Goal: Task Accomplishment & Management: Manage account settings

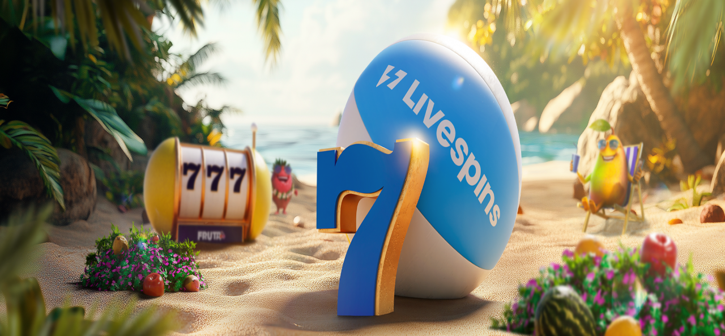
click at [65, 45] on span "Kirjaudu" at bounding box center [79, 41] width 28 height 8
click at [82, 47] on button "Kirjaudu" at bounding box center [78, 41] width 37 height 12
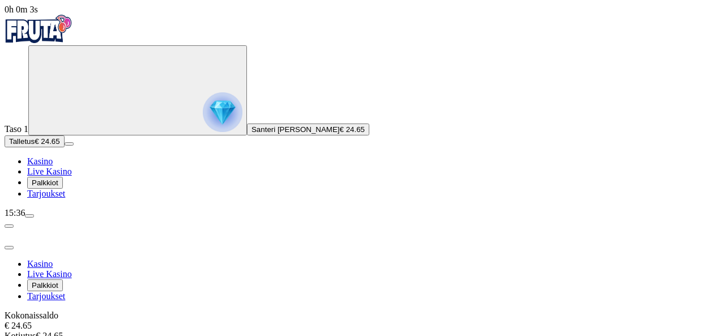
click at [58, 187] on span "Palkkiot" at bounding box center [45, 182] width 27 height 8
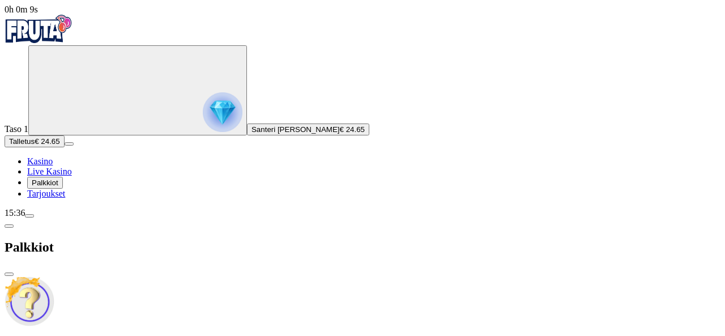
click at [9, 274] on span "close icon" at bounding box center [9, 274] width 0 height 0
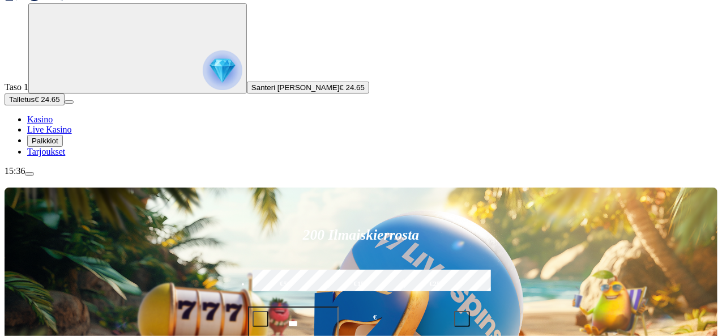
scroll to position [43, 0]
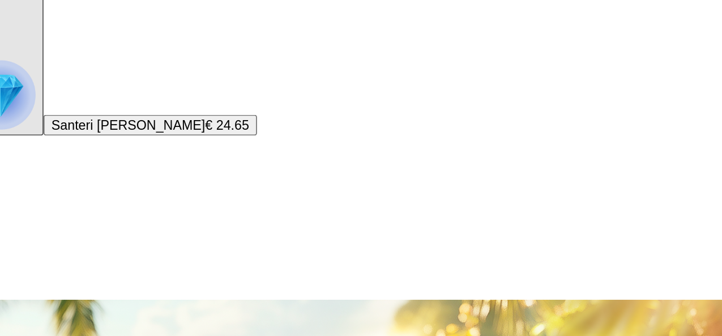
drag, startPoint x: 501, startPoint y: 157, endPoint x: 543, endPoint y: 157, distance: 41.3
click at [482, 253] on form "200 Ilmaiskierrosta €50 €150 €250 *** € € Talleta ja pelaa 200 kierrätysvapaata…" at bounding box center [361, 341] width 241 height 176
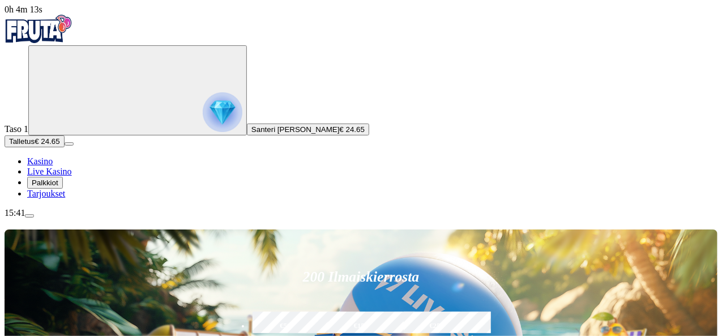
click at [58, 187] on span "Palkkiot" at bounding box center [45, 182] width 27 height 8
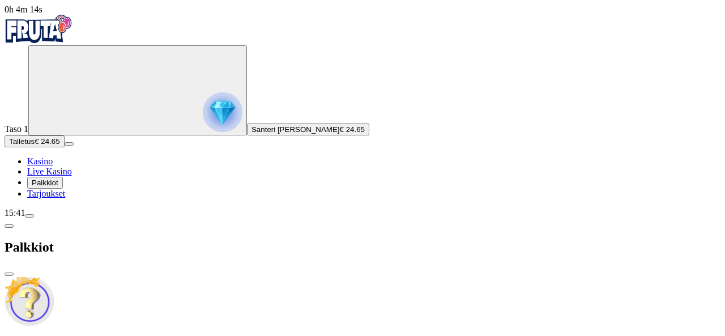
click at [58, 187] on span "Palkkiot" at bounding box center [45, 182] width 27 height 8
click at [53, 166] on link "Kasino" at bounding box center [39, 161] width 25 height 10
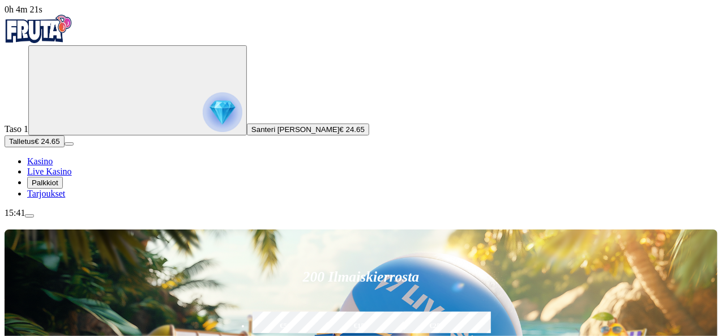
click at [203, 121] on img "Primary" at bounding box center [223, 112] width 40 height 40
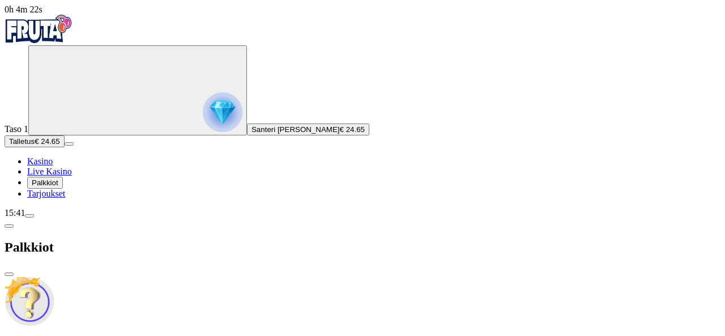
click at [203, 120] on img "Primary" at bounding box center [223, 112] width 40 height 40
click at [251, 134] on span "Santeri [PERSON_NAME]" at bounding box center [295, 129] width 88 height 8
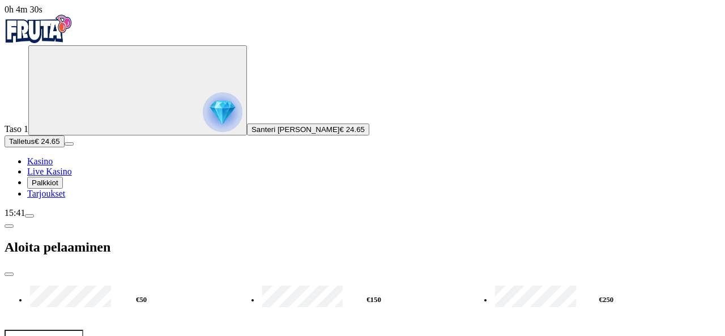
click at [9, 274] on span "close icon" at bounding box center [9, 274] width 0 height 0
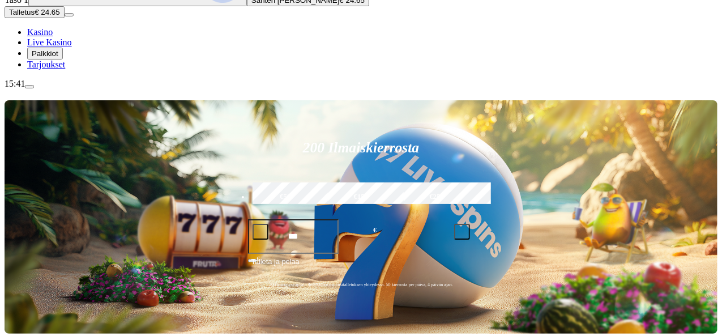
scroll to position [130, 0]
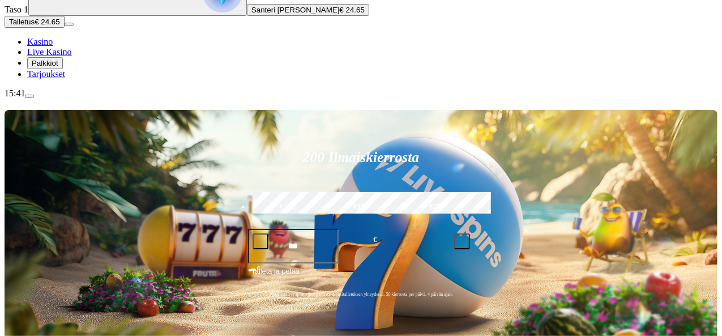
scroll to position [135, 0]
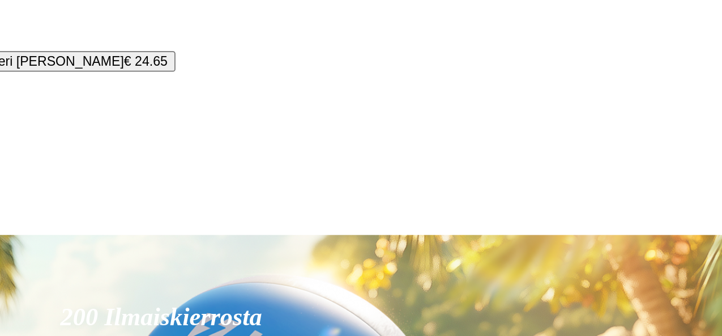
scroll to position [93, 0]
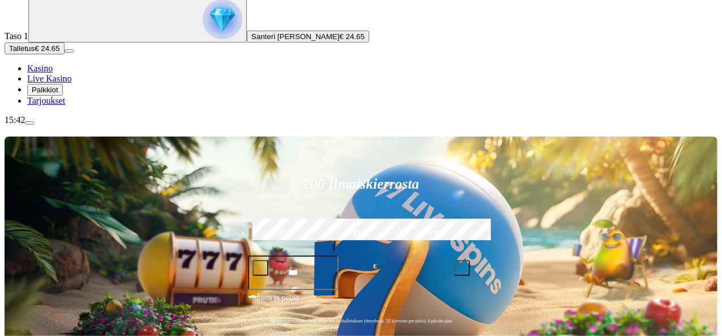
type input "********"
type input "*****"
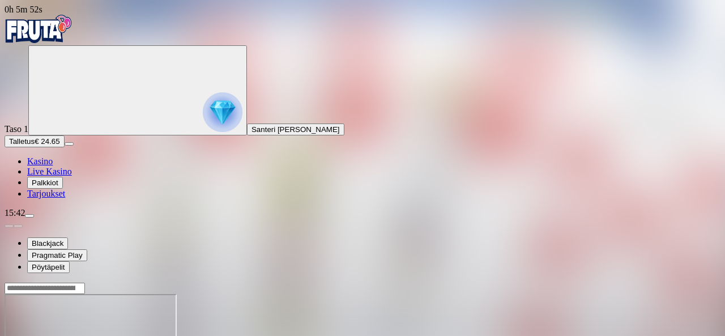
click at [85, 283] on input "Search" at bounding box center [45, 288] width 80 height 11
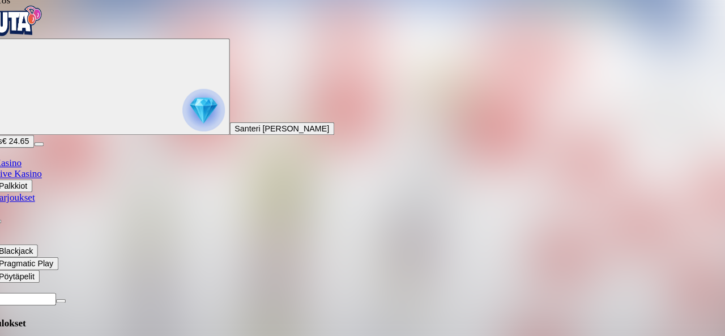
type input "*****"
click at [657, 306] on h4 "Hakutulokset" at bounding box center [363, 311] width 716 height 10
click at [655, 306] on h4 "Hakutulokset" at bounding box center [363, 311] width 716 height 10
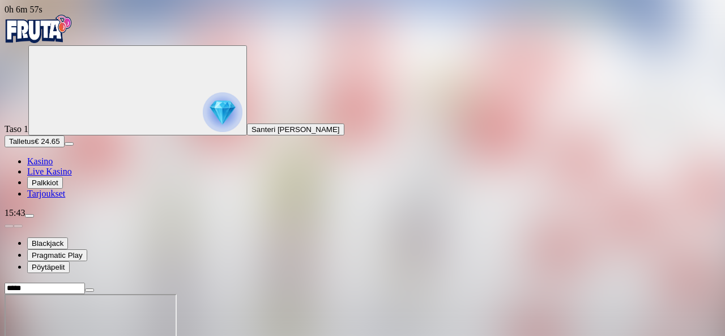
click at [64, 39] on img "Primary" at bounding box center [39, 29] width 68 height 28
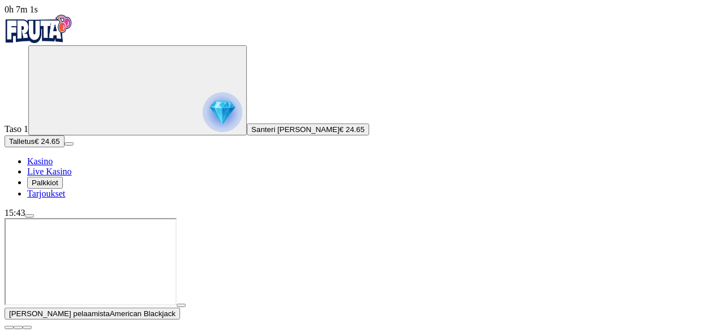
click at [9, 327] on span "close icon" at bounding box center [9, 327] width 0 height 0
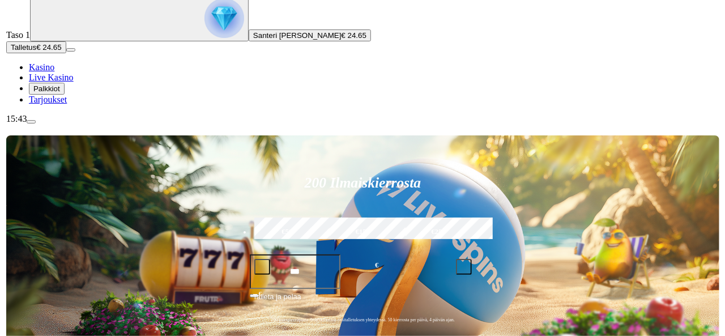
scroll to position [93, 0]
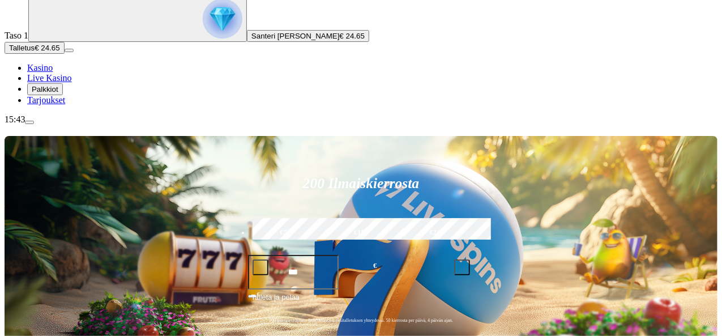
click at [340, 40] on span "€ 24.65" at bounding box center [352, 36] width 25 height 8
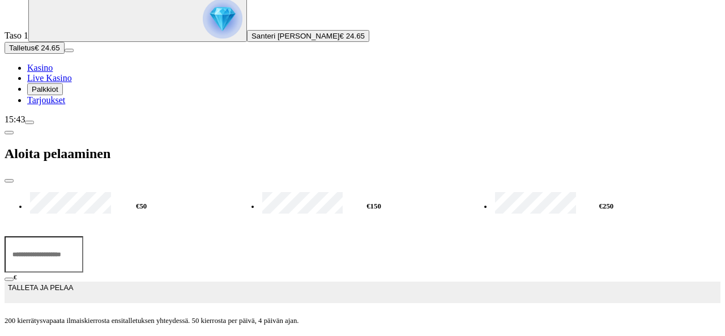
click at [9, 181] on span "close icon" at bounding box center [9, 181] width 0 height 0
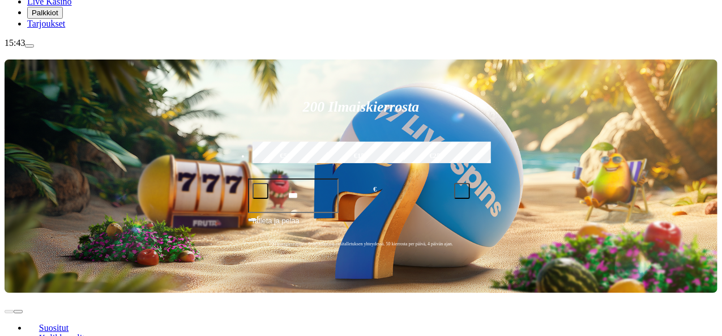
scroll to position [174, 0]
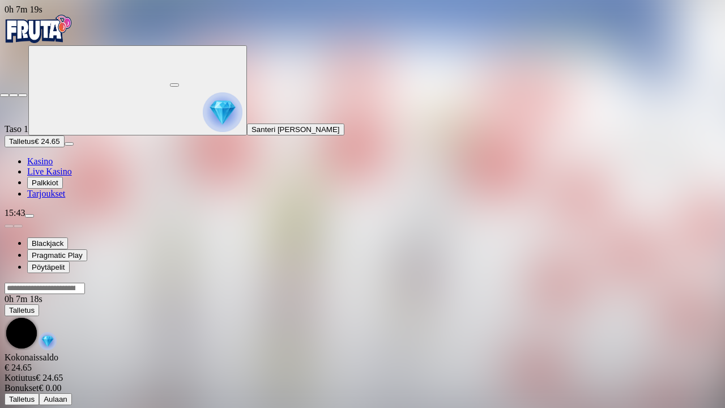
click at [5, 95] on span "close icon" at bounding box center [5, 95] width 0 height 0
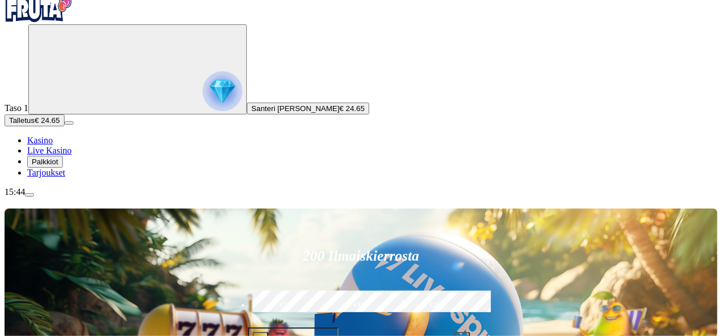
scroll to position [20, 0]
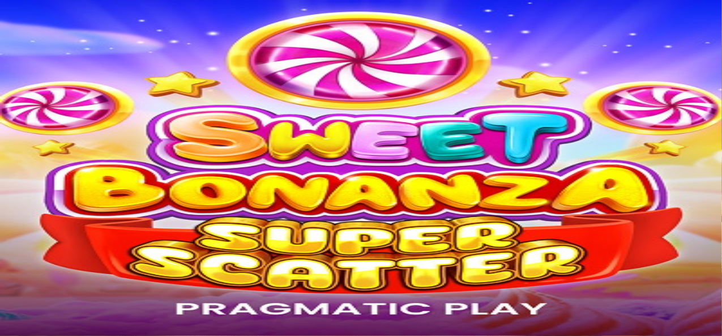
click at [29, 216] on span "menu icon" at bounding box center [29, 216] width 0 height 0
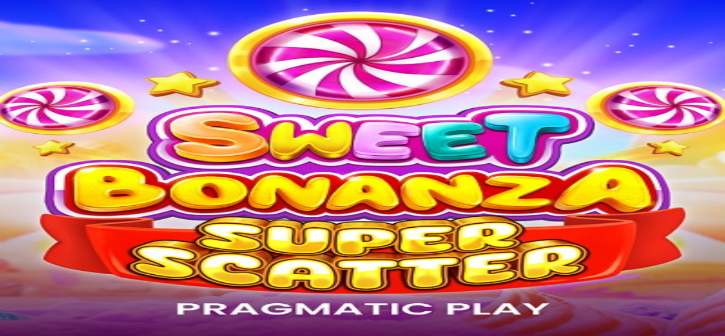
click at [9, 226] on span "chevron-left icon" at bounding box center [9, 226] width 0 height 0
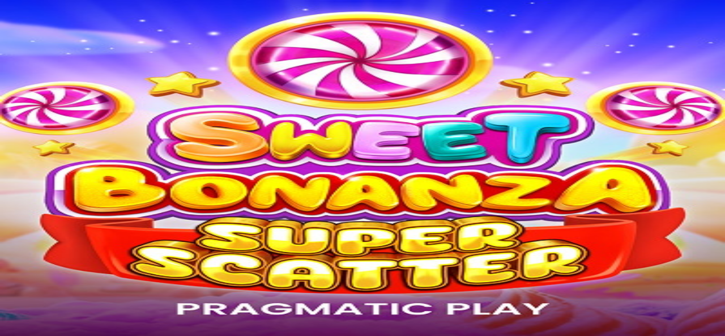
scroll to position [65, 0]
drag, startPoint x: 204, startPoint y: 104, endPoint x: 330, endPoint y: 112, distance: 126.0
click at [330, 276] on div "Bonusta ei löytynyt" at bounding box center [363, 281] width 716 height 10
click at [326, 276] on div "Bonusta ei löytynyt" at bounding box center [363, 281] width 716 height 10
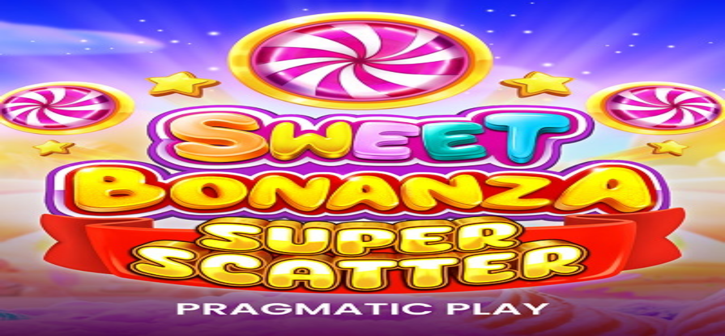
click at [9, 226] on span "chevron-left icon" at bounding box center [9, 226] width 0 height 0
click at [85, 277] on input "number" at bounding box center [45, 282] width 80 height 11
type input "*"
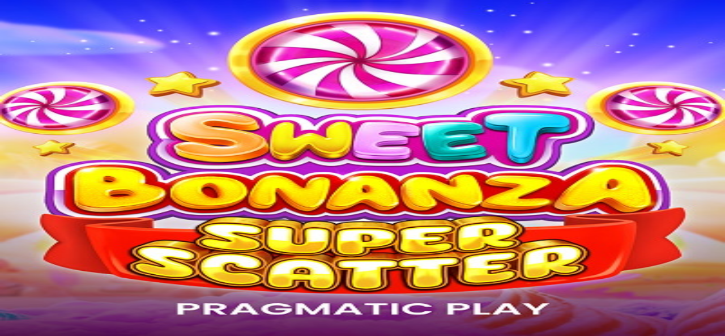
type input "**"
type input "****"
type input "**"
click at [51, 298] on button "Ulosmaksu" at bounding box center [28, 304] width 46 height 12
click at [9, 274] on span "close icon" at bounding box center [9, 274] width 0 height 0
